Goal: Complete application form

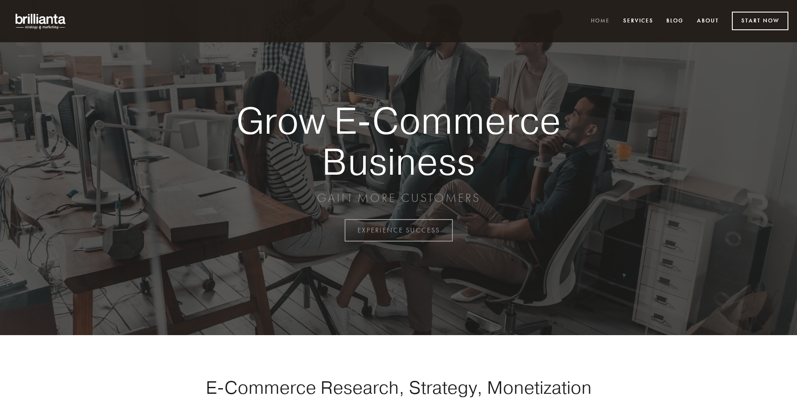
scroll to position [2261, 0]
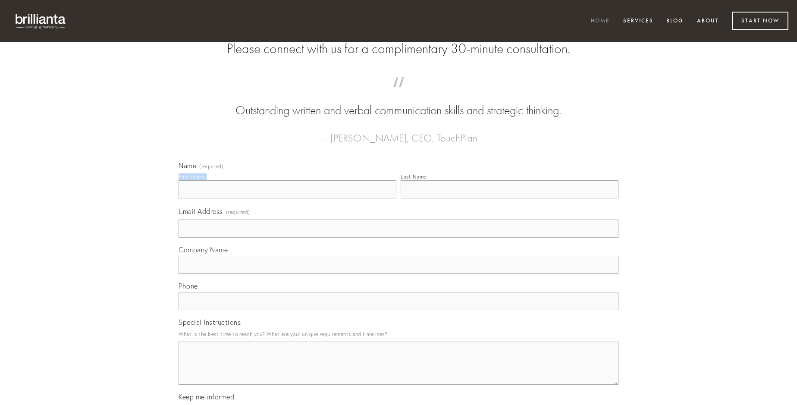
type input "[PERSON_NAME]"
click at [509, 198] on input "Last Name" at bounding box center [510, 189] width 218 height 18
type input "[PERSON_NAME]"
click at [399, 238] on input "Email Address (required)" at bounding box center [399, 229] width 440 height 18
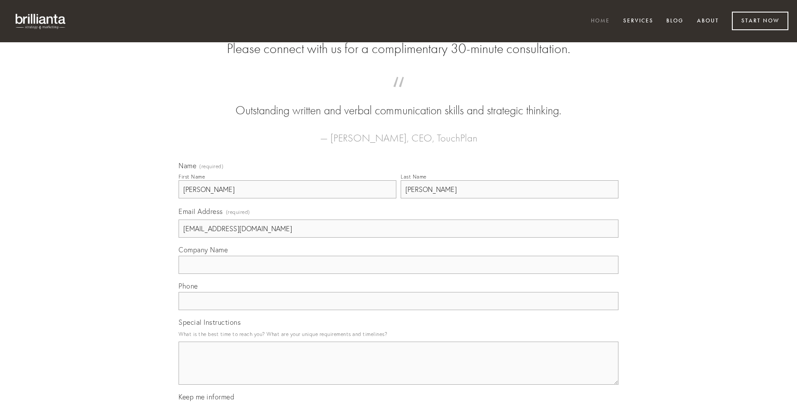
type input "[EMAIL_ADDRESS][DOMAIN_NAME]"
click at [399, 274] on input "Company Name" at bounding box center [399, 265] width 440 height 18
type input "[PERSON_NAME]"
click at [399, 310] on input "text" at bounding box center [399, 301] width 440 height 18
click at [399, 371] on textarea "Special Instructions" at bounding box center [399, 363] width 440 height 43
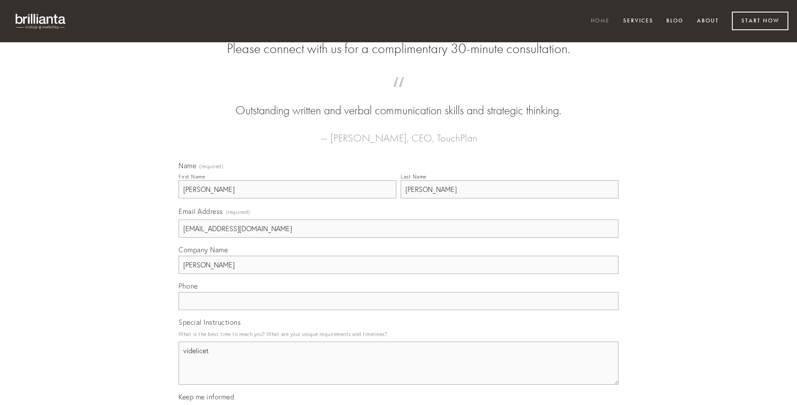
type textarea "videlicet"
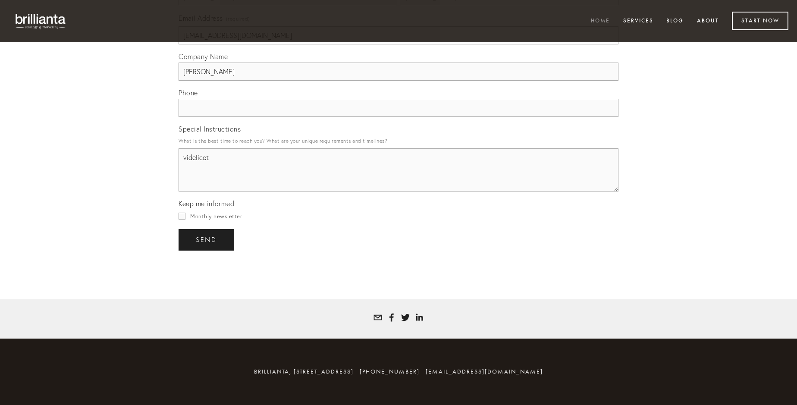
click at [207, 239] on span "send" at bounding box center [206, 240] width 21 height 8
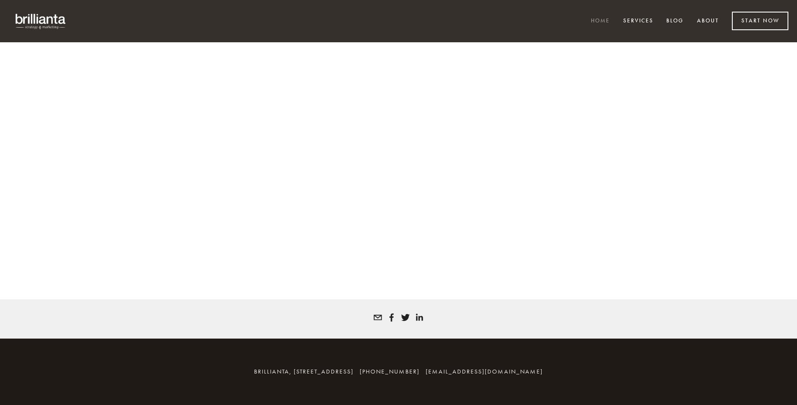
scroll to position [2250, 0]
